Goal: Information Seeking & Learning: Learn about a topic

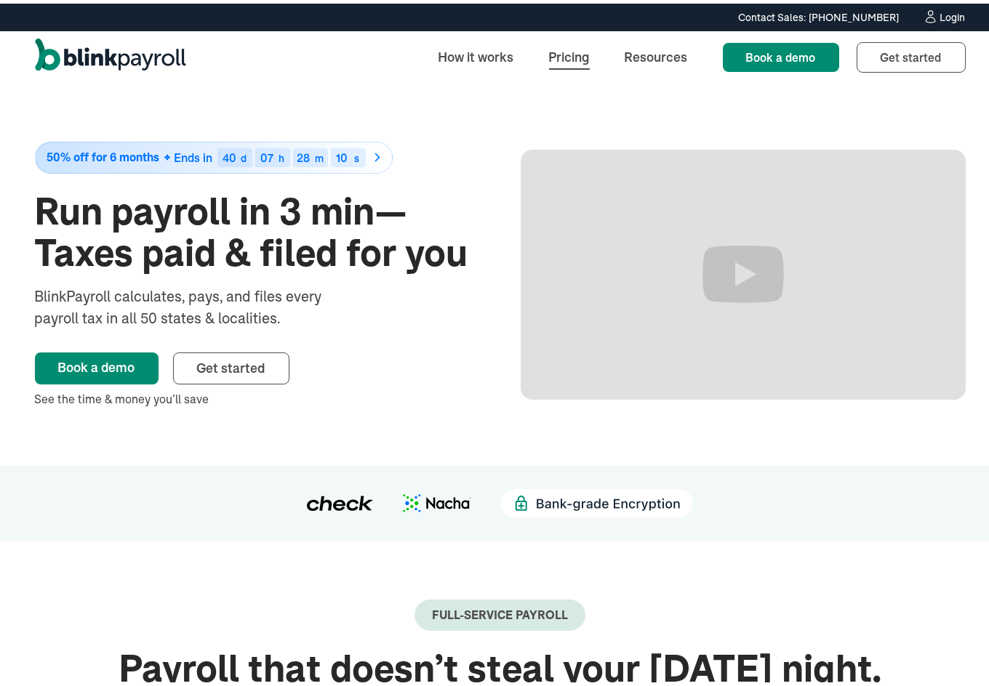
click at [567, 55] on link "Pricing" at bounding box center [569, 53] width 64 height 31
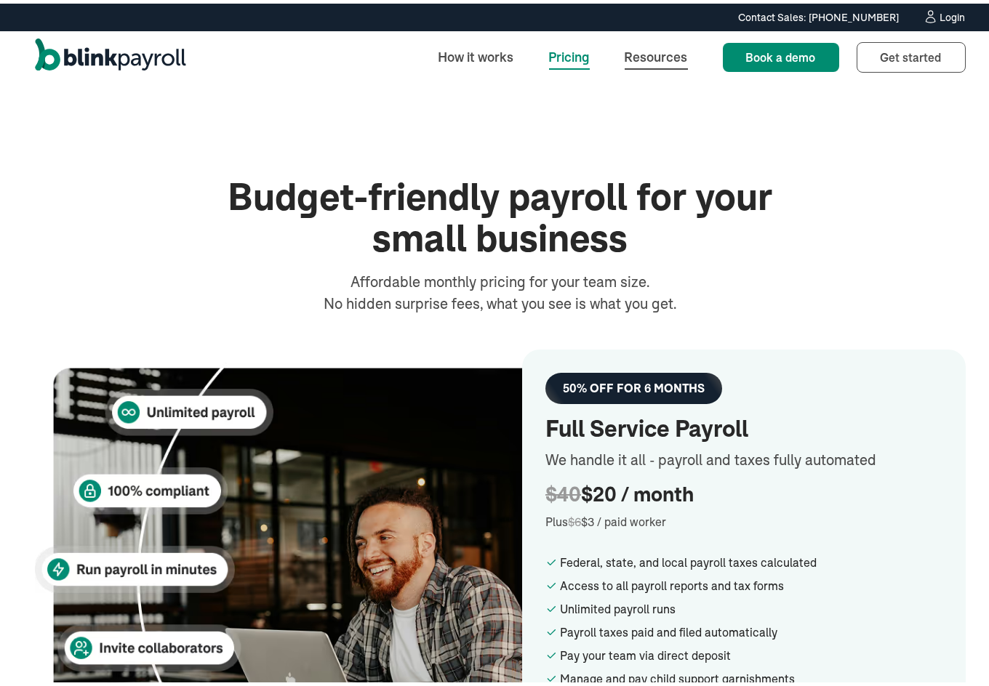
click at [646, 52] on link "Resources" at bounding box center [656, 53] width 87 height 31
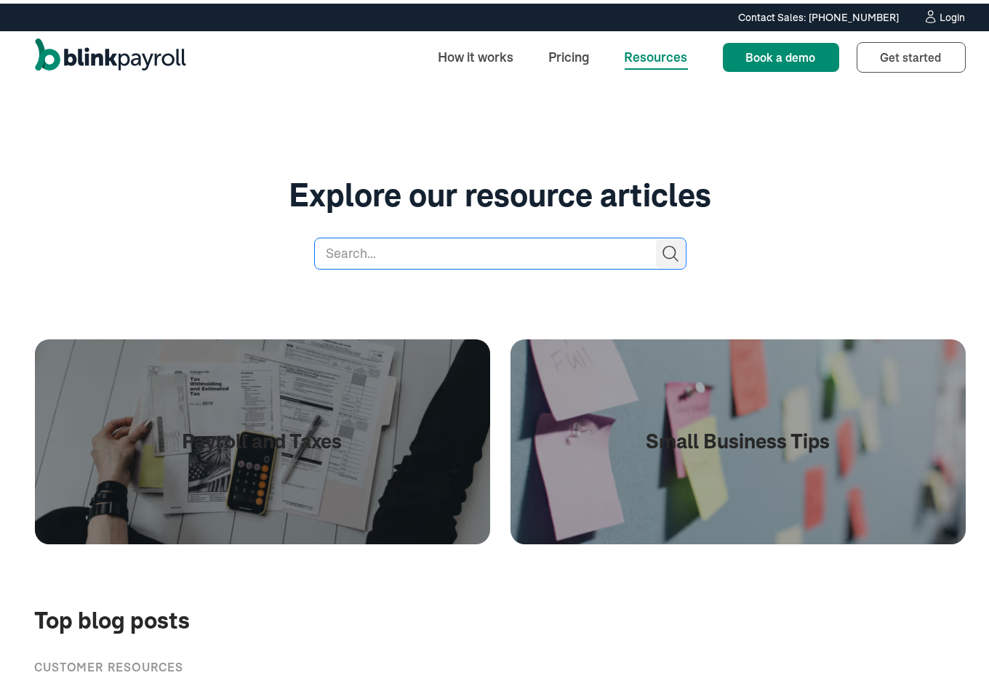
click at [557, 245] on input "search" at bounding box center [500, 250] width 372 height 32
